Goal: Task Accomplishment & Management: Manage account settings

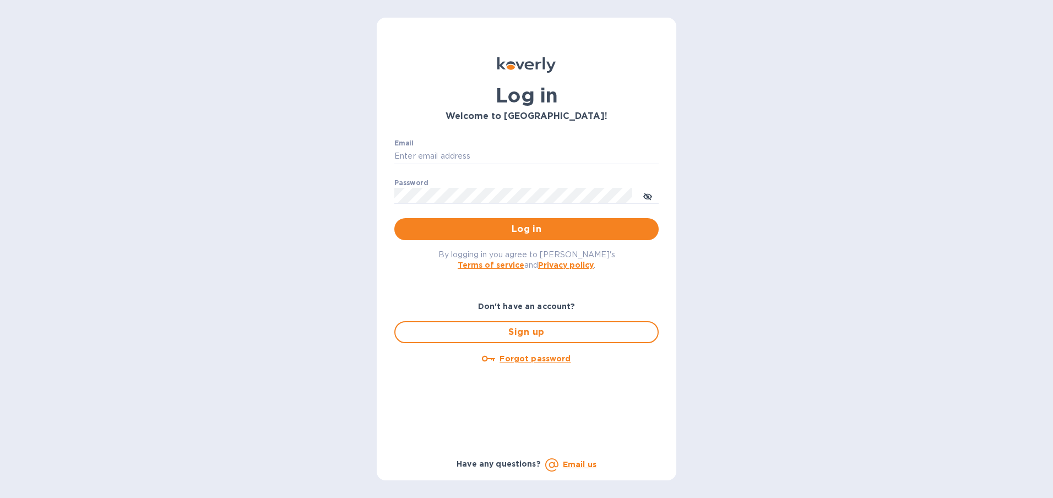
click at [499, 152] on input "Email" at bounding box center [527, 156] width 264 height 17
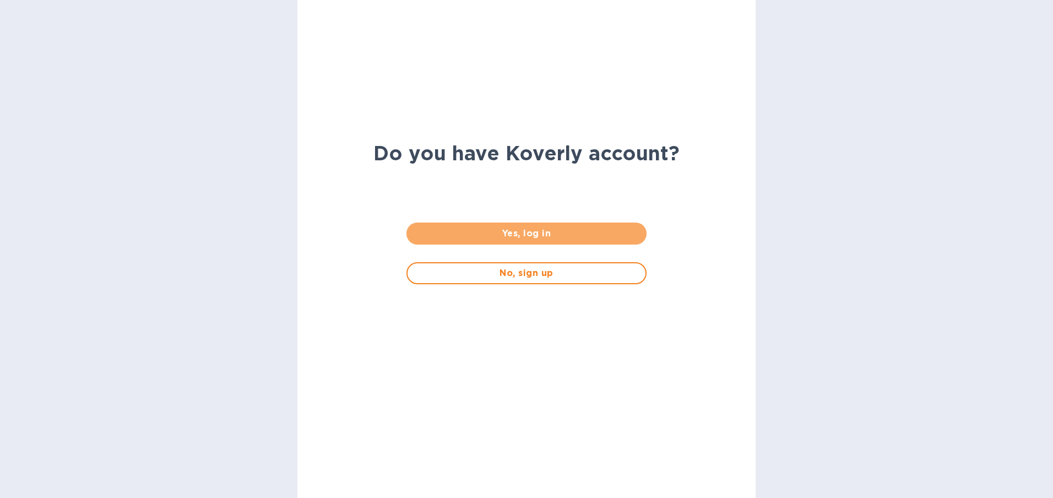
click at [520, 235] on span "Yes, log in" at bounding box center [526, 233] width 222 height 13
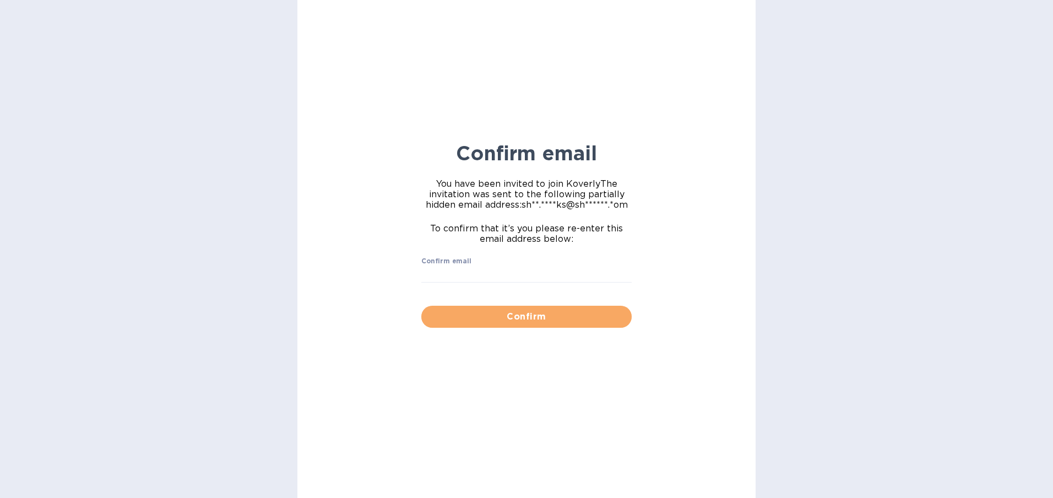
click at [502, 326] on button "Confirm" at bounding box center [527, 317] width 210 height 22
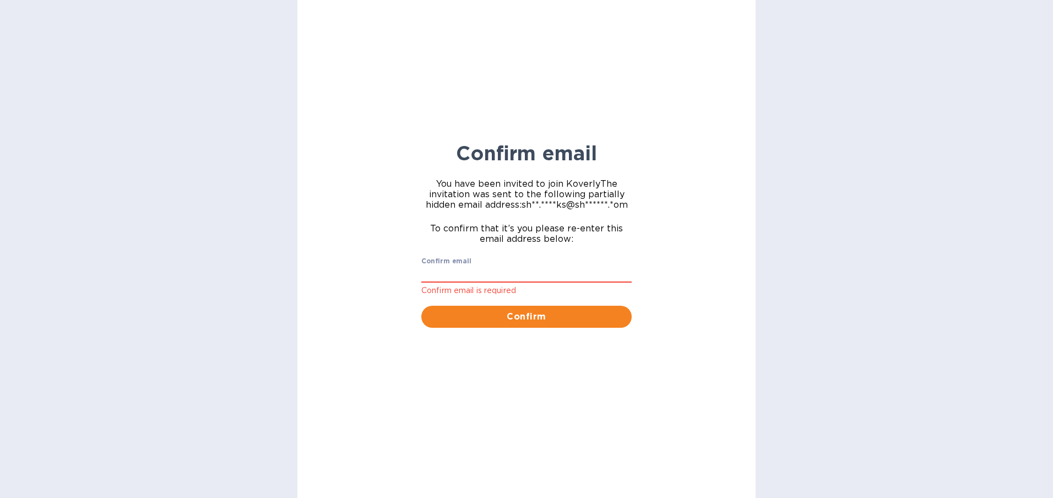
click at [478, 271] on input "Confirm email" at bounding box center [527, 274] width 210 height 17
type input "shaq.starks@shipspry.com"
click at [488, 317] on span "Confirm" at bounding box center [526, 316] width 193 height 13
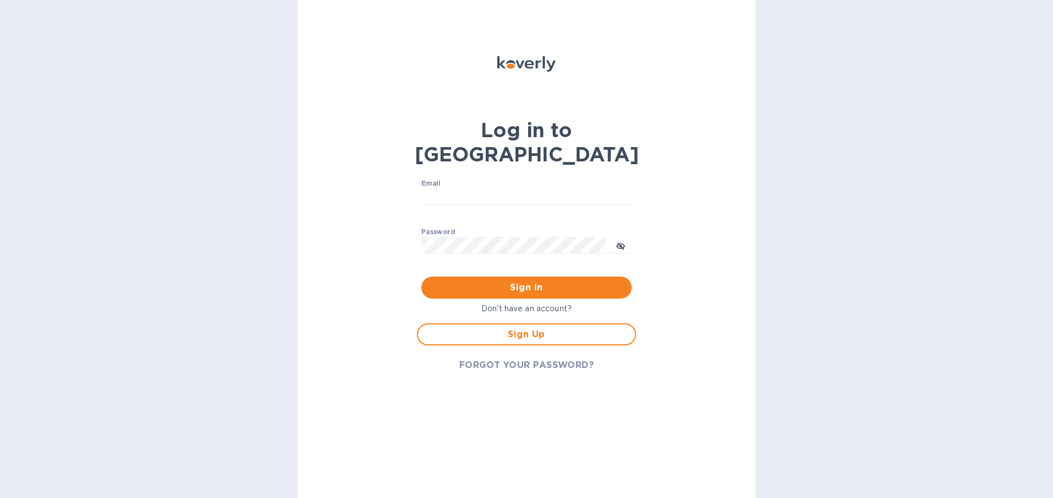
click at [486, 175] on div "Email ​" at bounding box center [526, 199] width 219 height 48
click at [475, 188] on input "Email" at bounding box center [527, 196] width 210 height 17
type input "shaq.starks@shipspry.com"
click at [509, 359] on span "FORGOT YOUR PASSWORD?" at bounding box center [527, 365] width 135 height 13
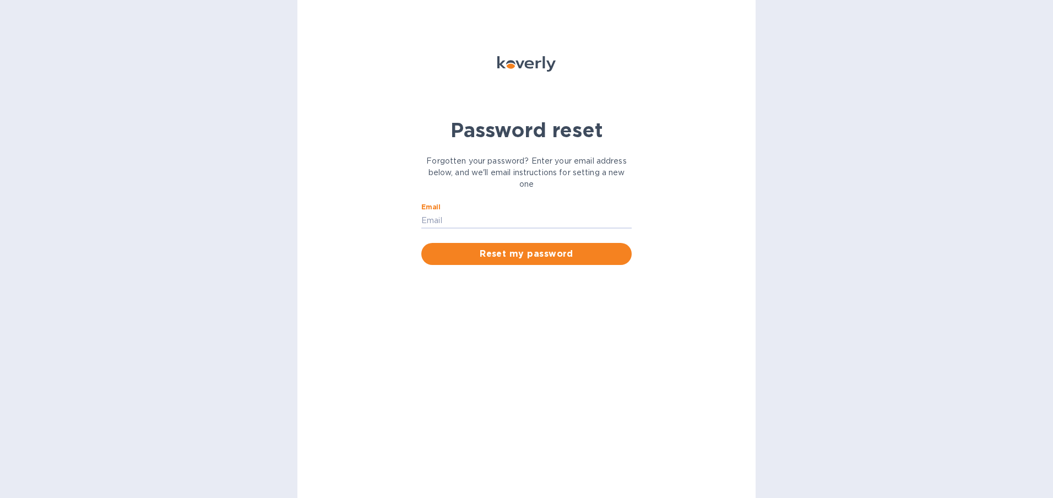
click at [507, 217] on input "Email" at bounding box center [527, 220] width 210 height 17
type input "shaq.starks@shipspry.com"
click at [516, 248] on span "Reset my password" at bounding box center [526, 253] width 193 height 13
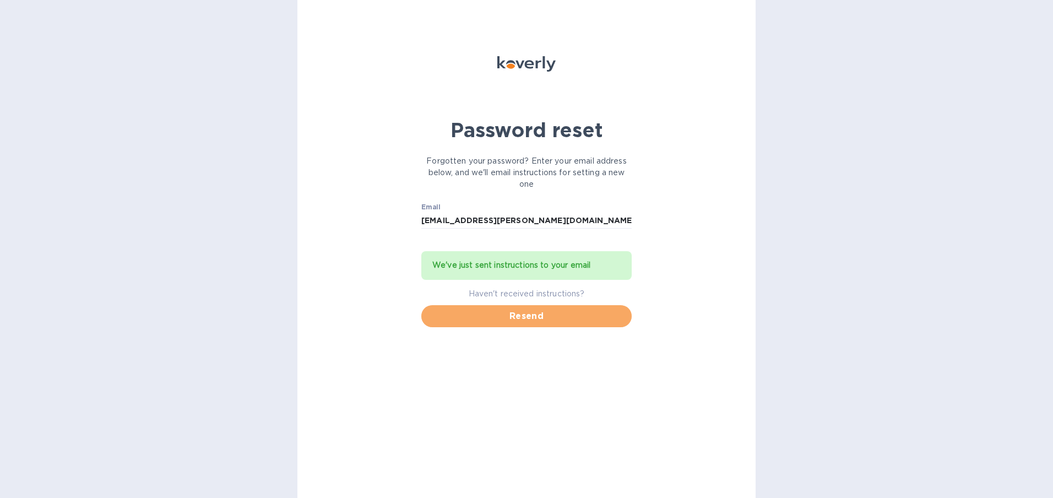
click at [500, 320] on span "Resend" at bounding box center [526, 316] width 193 height 13
